Goal: Complete application form: Complete application form

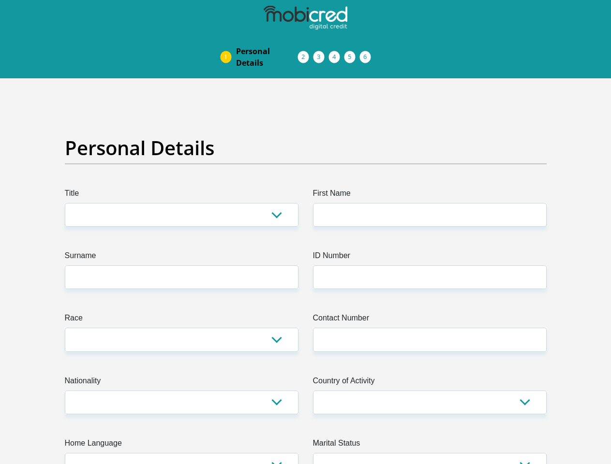
click at [0, 0] on img at bounding box center [0, 0] width 0 height 0
click at [228, 42] on link "Personal Details" at bounding box center [266, 57] width 77 height 31
click at [306, 53] on link "Acceptance of Services" at bounding box center [313, 57] width 15 height 8
click at [0, 0] on span "Documents" at bounding box center [0, 0] width 0 height 0
click at [352, 53] on link "Debicheck Mandate" at bounding box center [344, 57] width 15 height 8
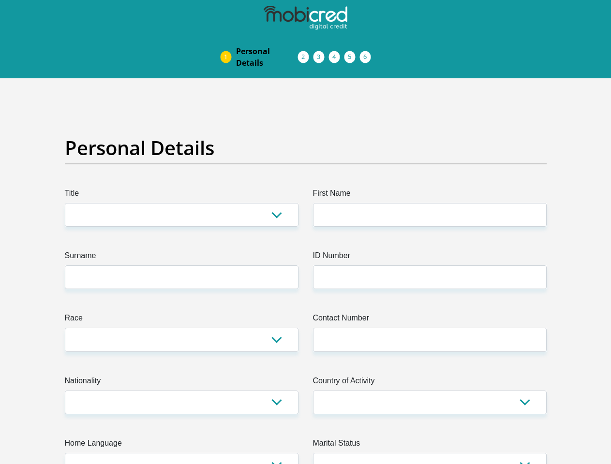
click at [368, 53] on link "Curata Authentication" at bounding box center [359, 57] width 15 height 8
click at [383, 53] on link "Pre Agreement Signoff" at bounding box center [375, 57] width 15 height 8
